Goal: Information Seeking & Learning: Learn about a topic

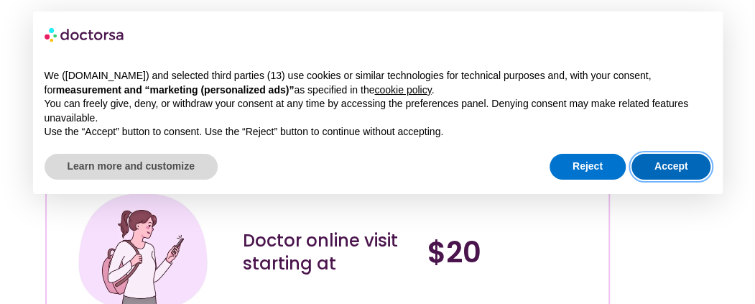
click at [663, 162] on button "Accept" at bounding box center [672, 167] width 80 height 26
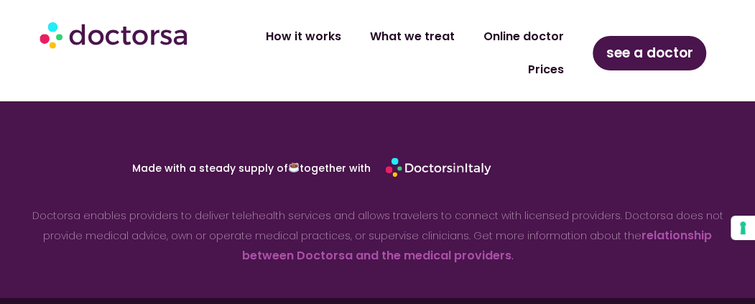
scroll to position [6675, 0]
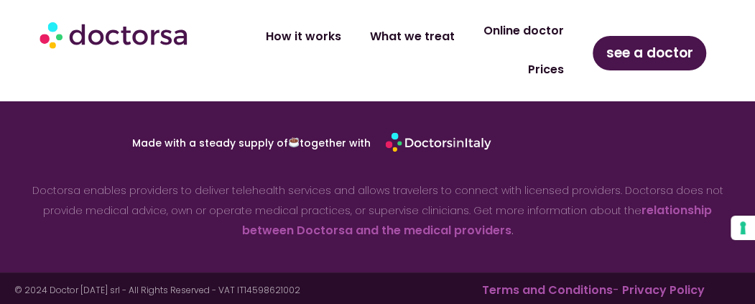
click at [541, 29] on link "Online doctor" at bounding box center [523, 30] width 109 height 33
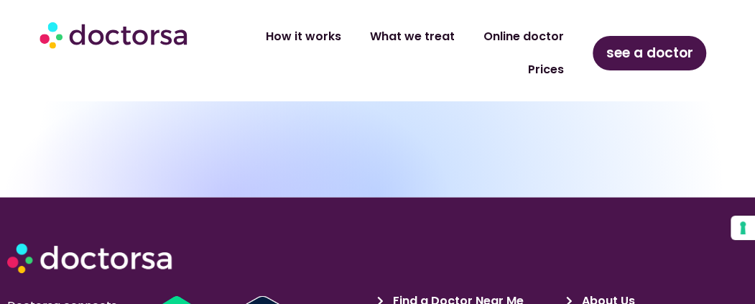
scroll to position [5907, 0]
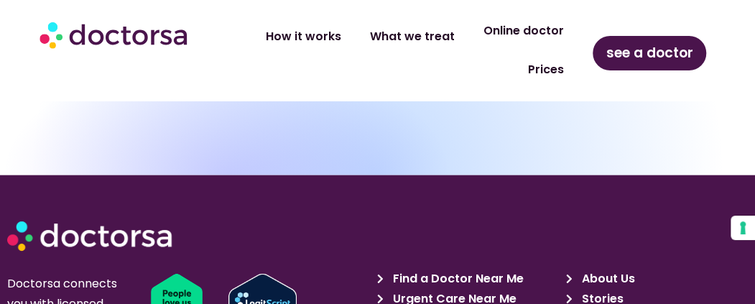
click at [564, 24] on link "Online doctor" at bounding box center [523, 30] width 109 height 33
